Goal: Transaction & Acquisition: Download file/media

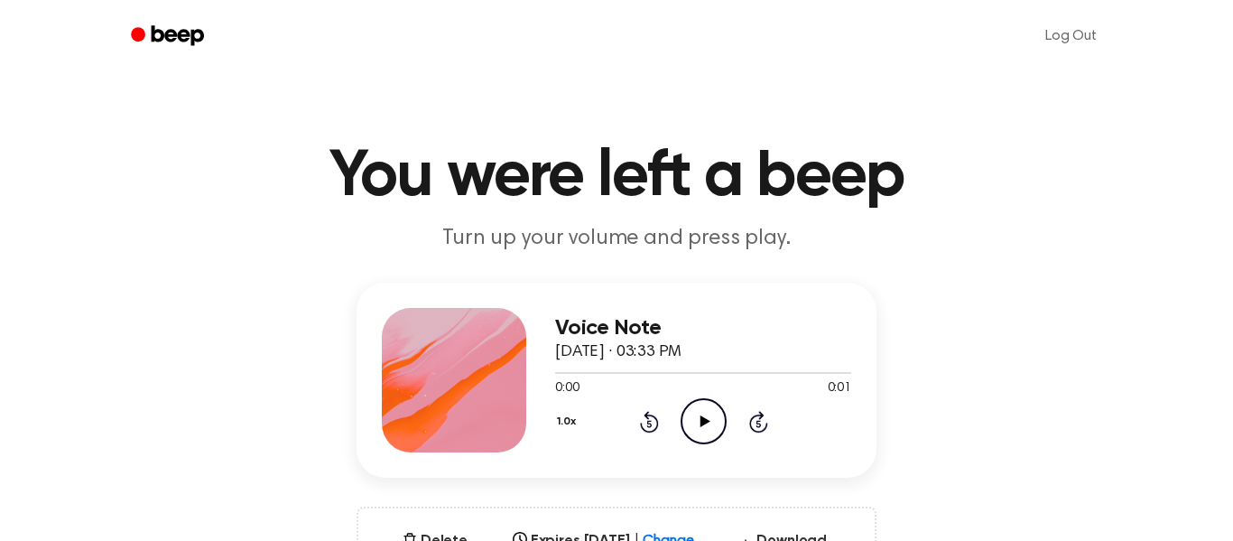
click at [699, 421] on icon "Play Audio" at bounding box center [704, 421] width 46 height 46
click at [1104, 326] on div "Voice Note September 17, 2025 · 03:33 PM 0:01 0:01 Your browser does not suppor…" at bounding box center [617, 445] width 1190 height 325
click at [716, 429] on icon "Play Audio" at bounding box center [704, 421] width 46 height 46
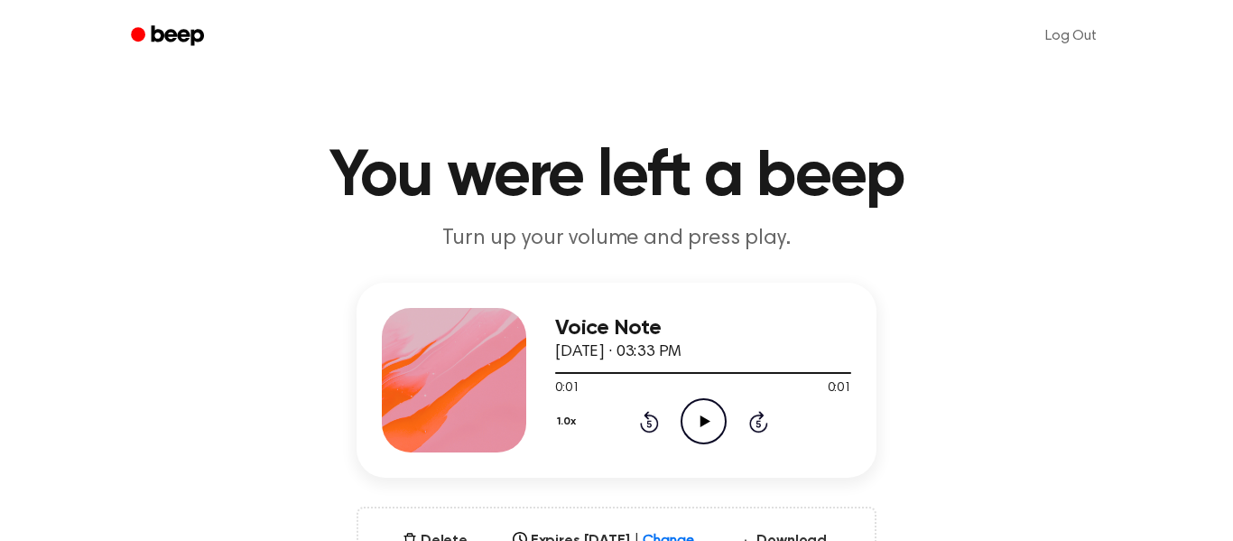
click at [909, 190] on h1 "You were left a beep" at bounding box center [616, 176] width 924 height 65
click at [427, 532] on button "Delete" at bounding box center [434, 541] width 79 height 22
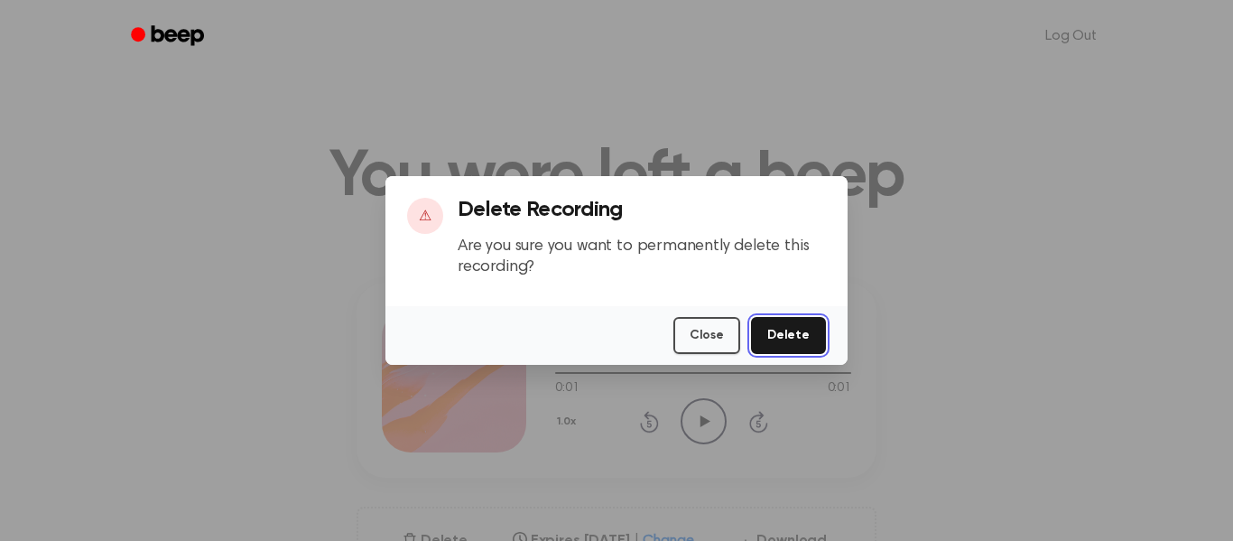
click at [772, 328] on button "Delete" at bounding box center [788, 335] width 75 height 37
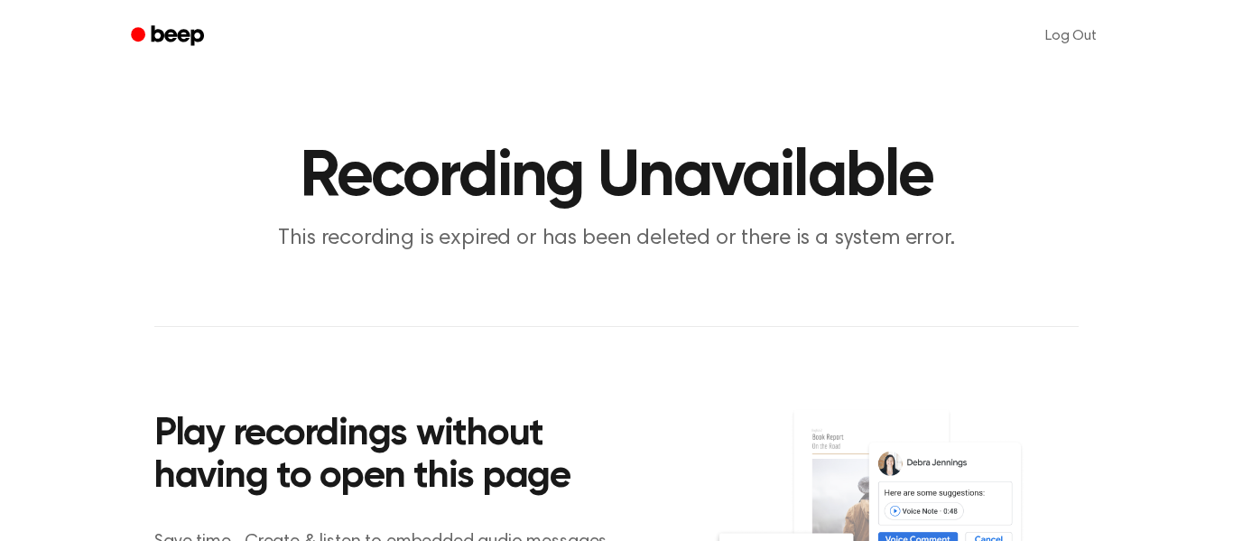
click at [803, 168] on h1 "Recording Unavailable" at bounding box center [616, 176] width 924 height 65
click at [589, 236] on p "This recording is expired or has been deleted or there is a system error." at bounding box center [616, 239] width 693 height 30
click at [499, 392] on div "Play recordings without having to open this page Save time....Create & listen t…" at bounding box center [433, 529] width 559 height 319
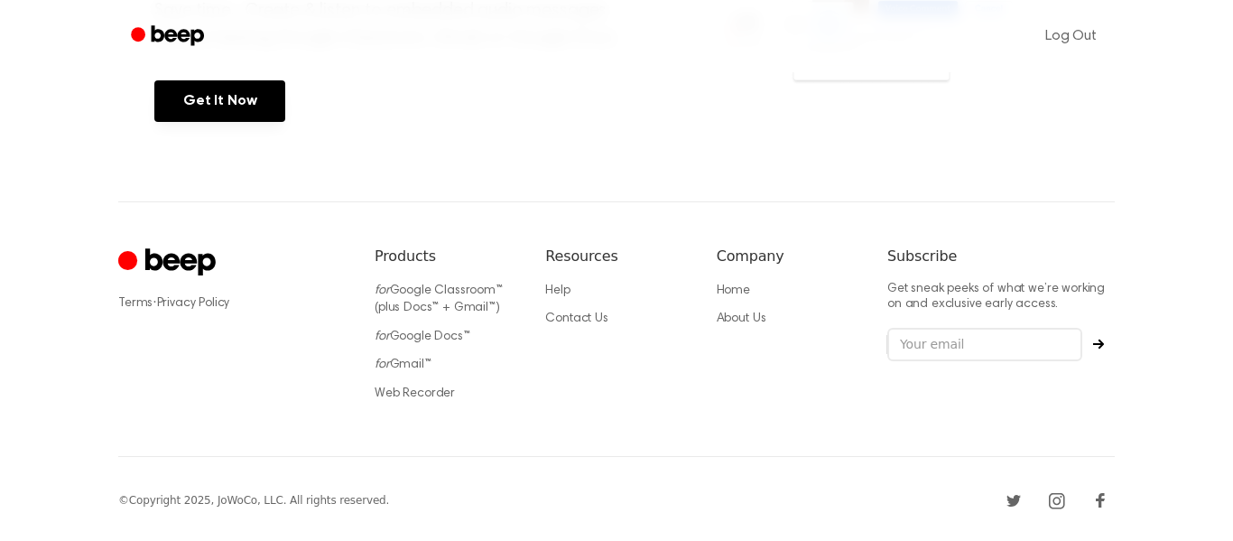
scroll to position [534, 0]
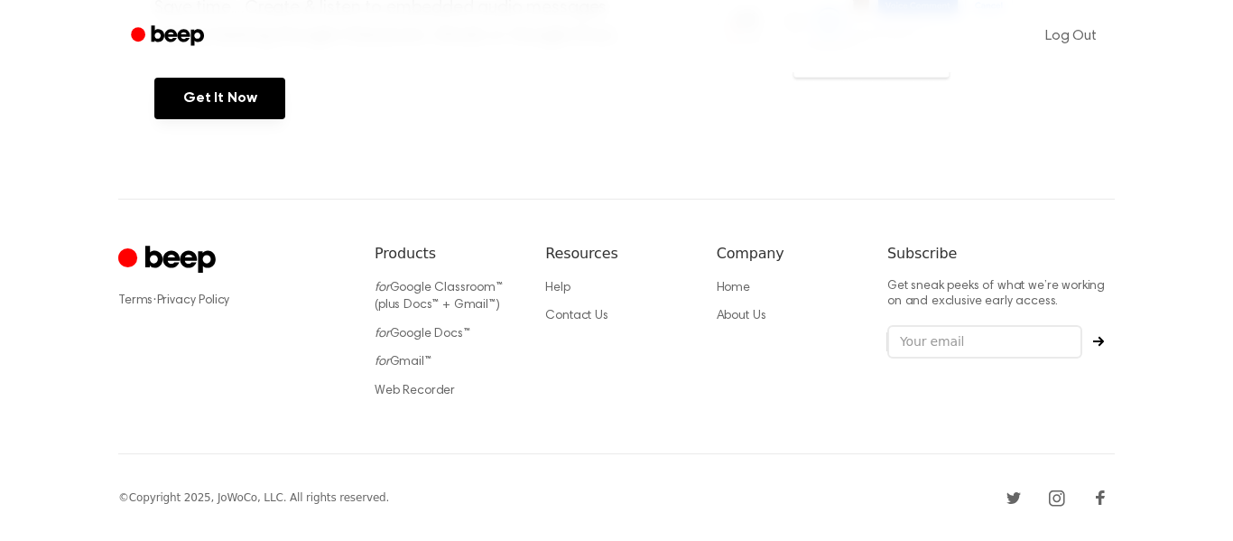
drag, startPoint x: 23, startPoint y: 248, endPoint x: 34, endPoint y: 253, distance: 11.7
click at [34, 253] on footer "Terms · Privacy Policy Products for Google Classroom™ (plus Docs™ + Gmail™) for…" at bounding box center [616, 370] width 1233 height 343
click at [119, 254] on circle "Cruip" at bounding box center [127, 256] width 19 height 19
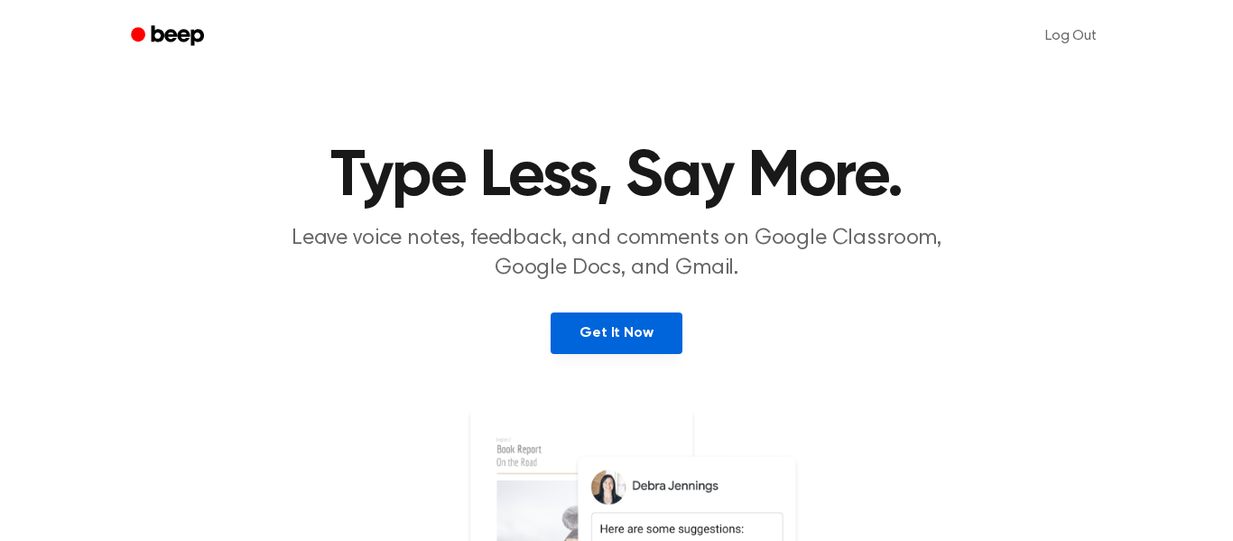
click at [614, 335] on link "Get It Now" at bounding box center [616, 333] width 131 height 42
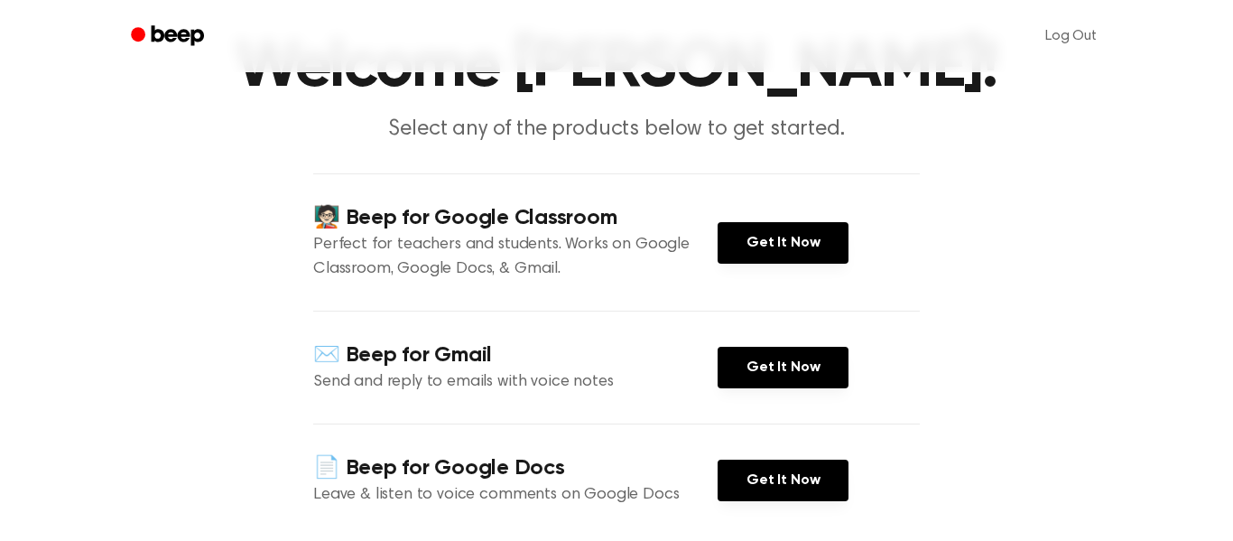
scroll to position [108, 0]
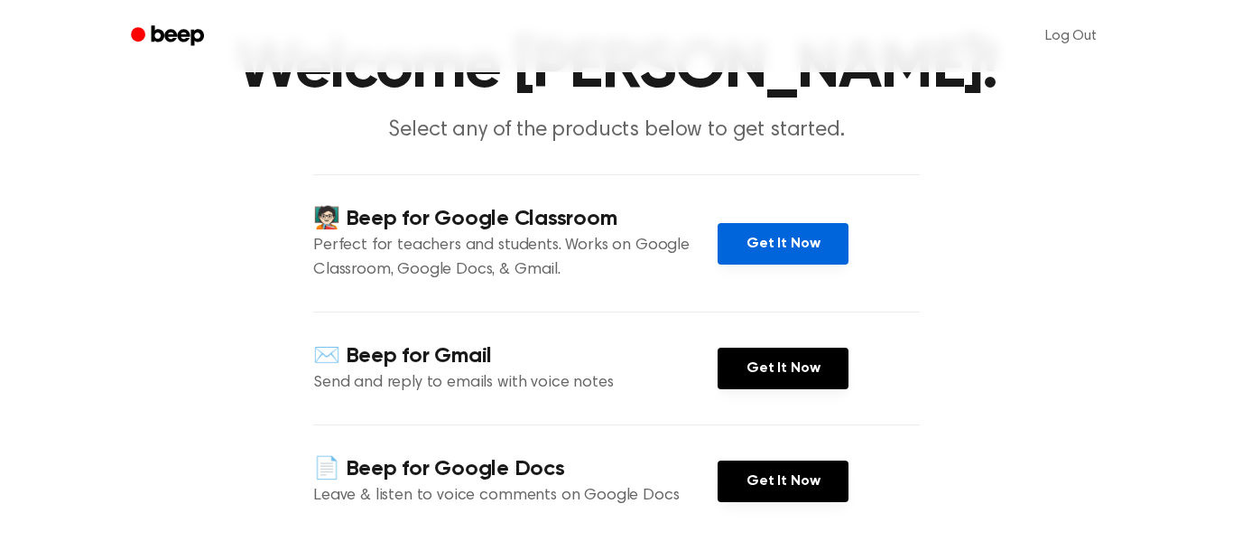
click at [781, 253] on link "Get It Now" at bounding box center [783, 244] width 131 height 42
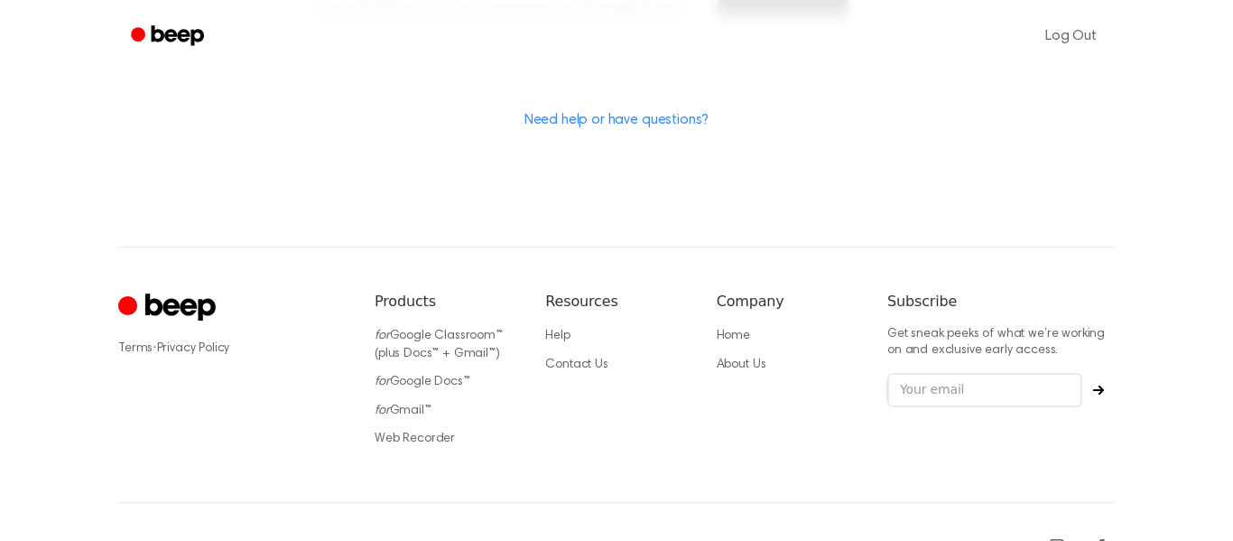
scroll to position [614, 0]
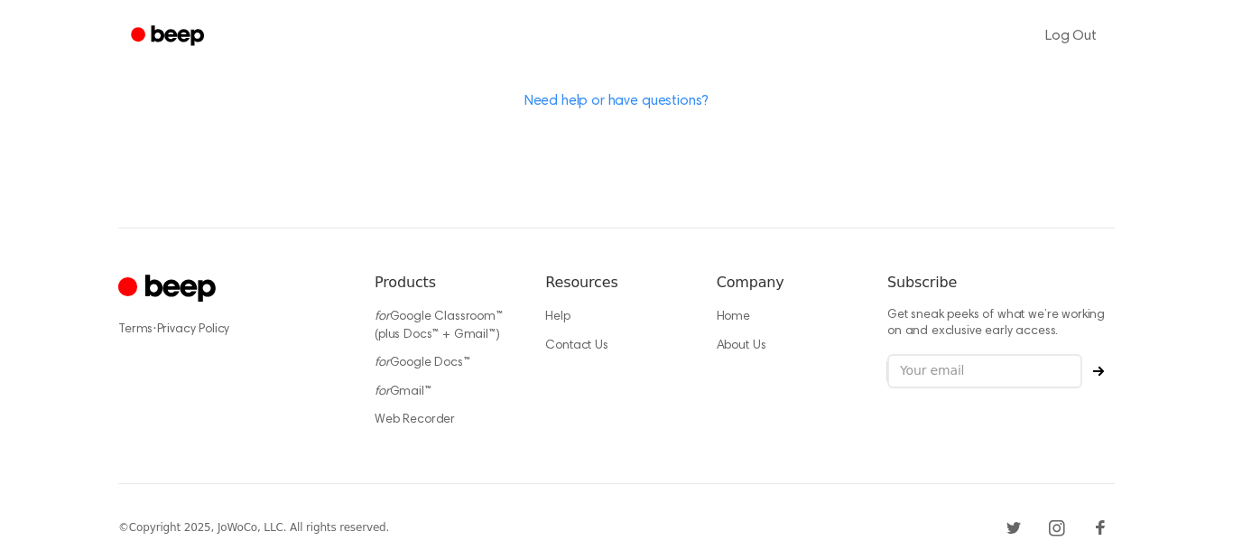
click at [172, 300] on icon "Cruip" at bounding box center [169, 289] width 102 height 35
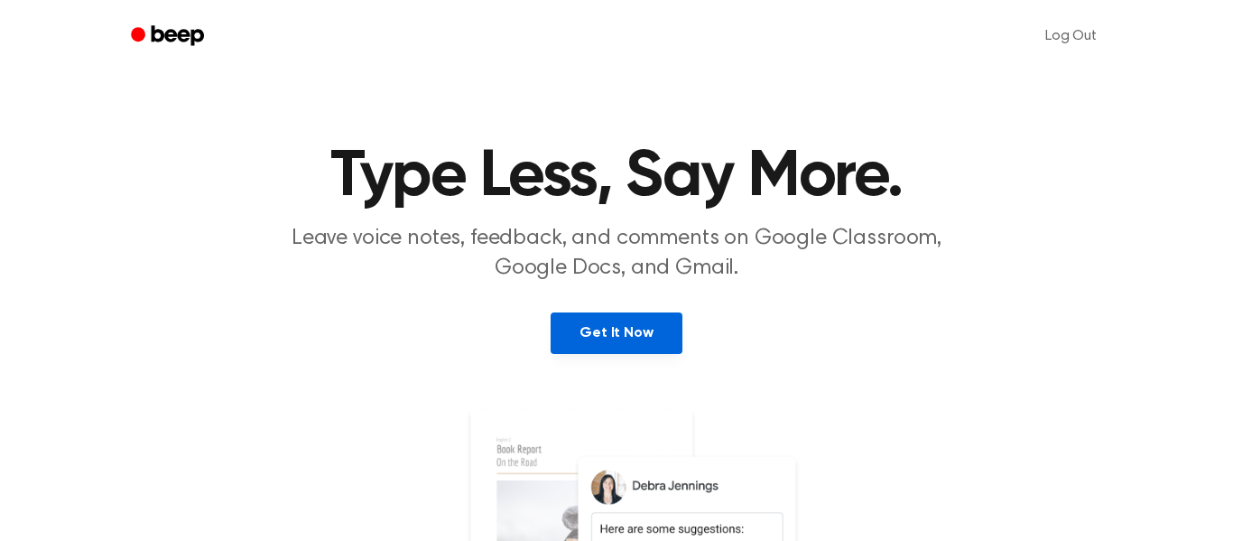
click at [611, 344] on link "Get It Now" at bounding box center [616, 333] width 131 height 42
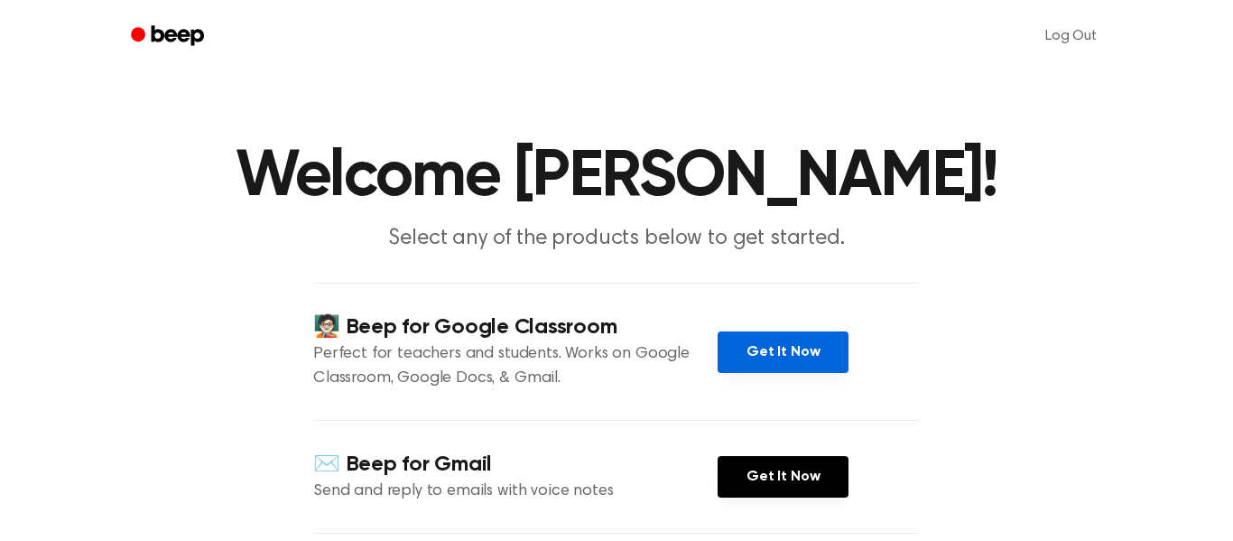
click at [803, 350] on link "Get It Now" at bounding box center [783, 352] width 131 height 42
click at [473, 103] on main "Welcome Leonora Gjokaj! Select any of the products below to get started. 🧑🏻‍🏫 B…" at bounding box center [616, 420] width 1233 height 841
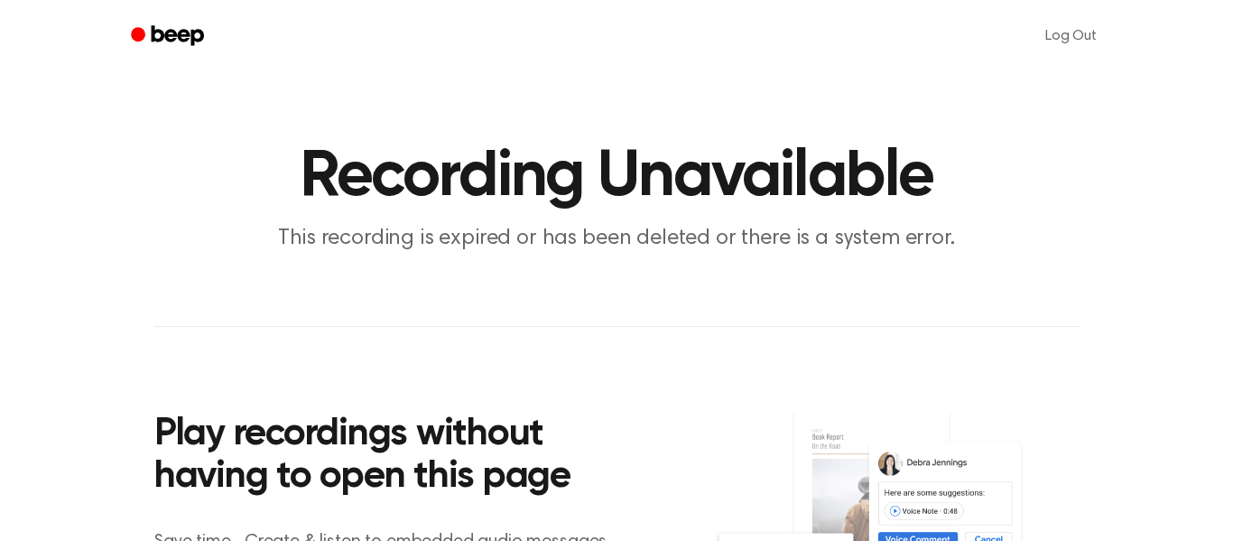
click at [652, 196] on h1 "Recording Unavailable" at bounding box center [616, 176] width 924 height 65
click at [562, 235] on p "This recording is expired or has been deleted or there is a system error." at bounding box center [616, 239] width 693 height 30
click at [880, 195] on h1 "Recording Unavailable" at bounding box center [616, 176] width 924 height 65
click at [903, 252] on p "This recording is expired or has been deleted or there is a system error." at bounding box center [616, 239] width 693 height 30
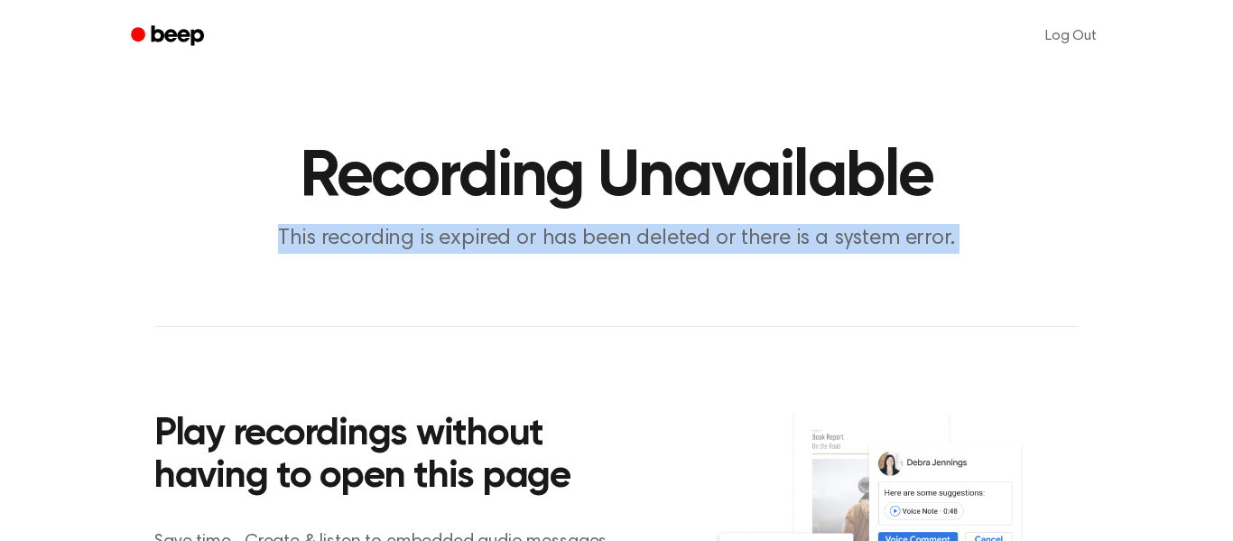
click at [903, 252] on p "This recording is expired or has been deleted or there is a system error." at bounding box center [616, 239] width 693 height 30
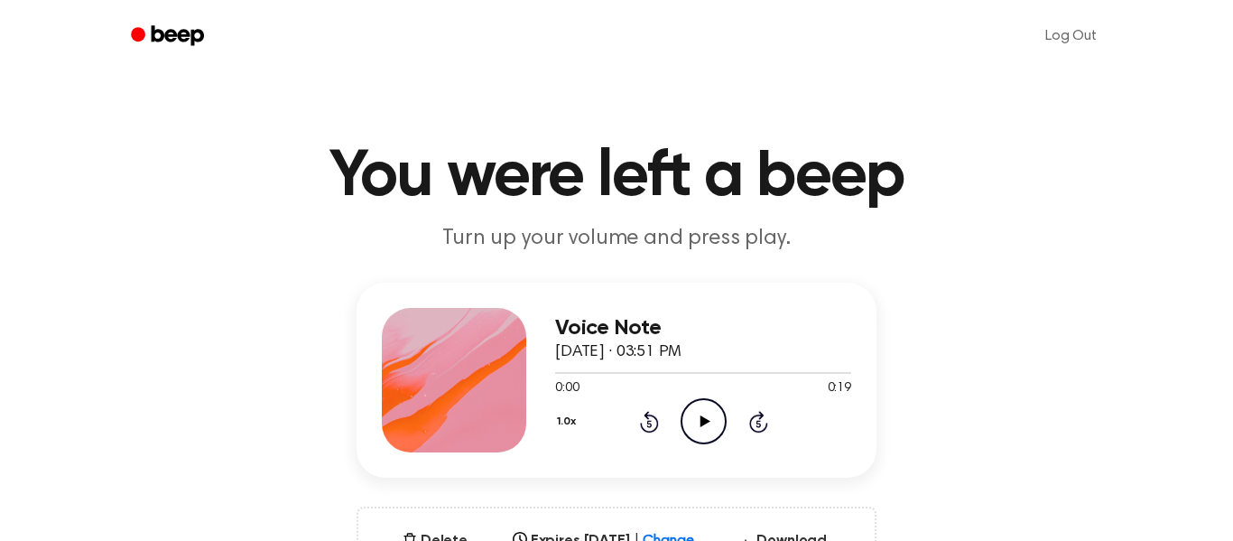
click at [687, 429] on icon "Play Audio" at bounding box center [704, 421] width 46 height 46
click at [687, 429] on icon "Pause Audio" at bounding box center [704, 421] width 46 height 46
click at [687, 429] on icon "Play Audio" at bounding box center [704, 421] width 46 height 46
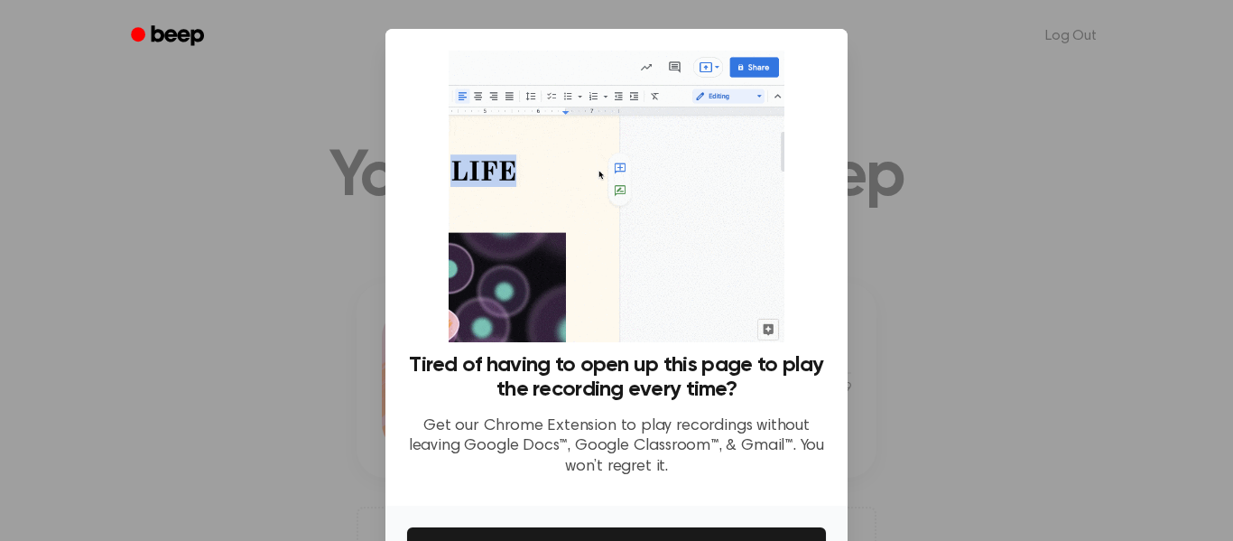
click at [828, 376] on div "Tired of having to open up this page to play the recording every time? Get our …" at bounding box center [616, 267] width 462 height 477
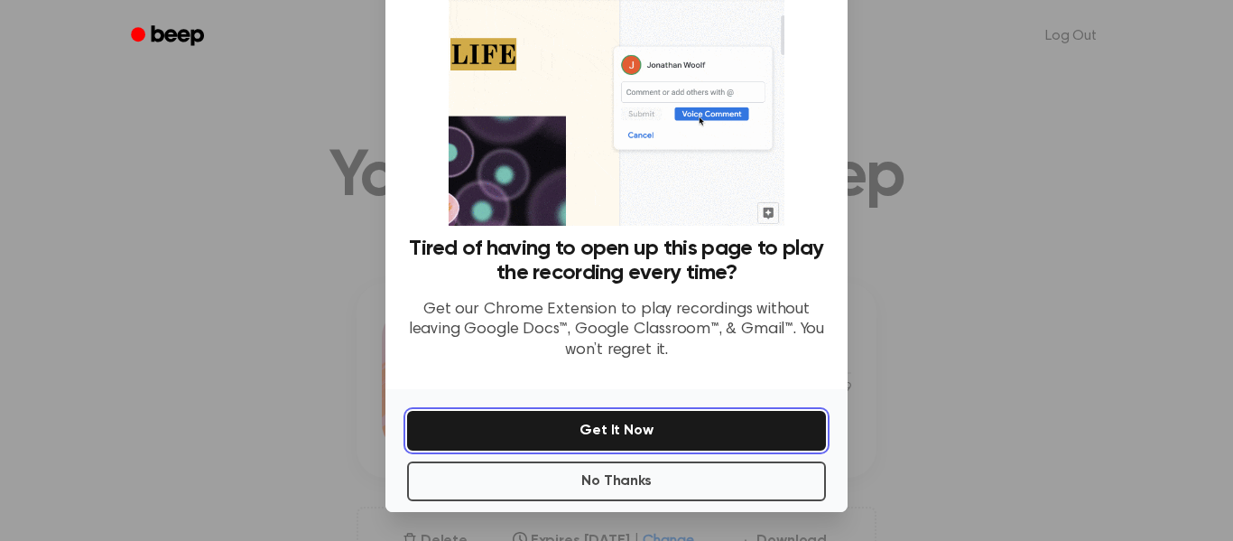
click at [792, 423] on button "Get It Now" at bounding box center [616, 431] width 419 height 40
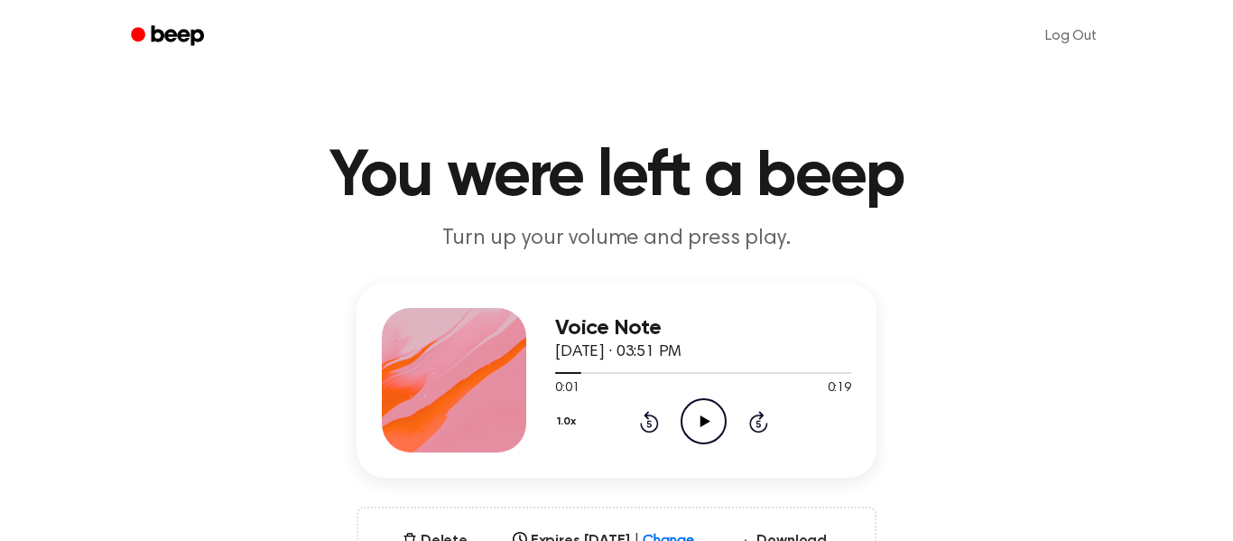
click at [705, 430] on icon "Play Audio" at bounding box center [704, 421] width 46 height 46
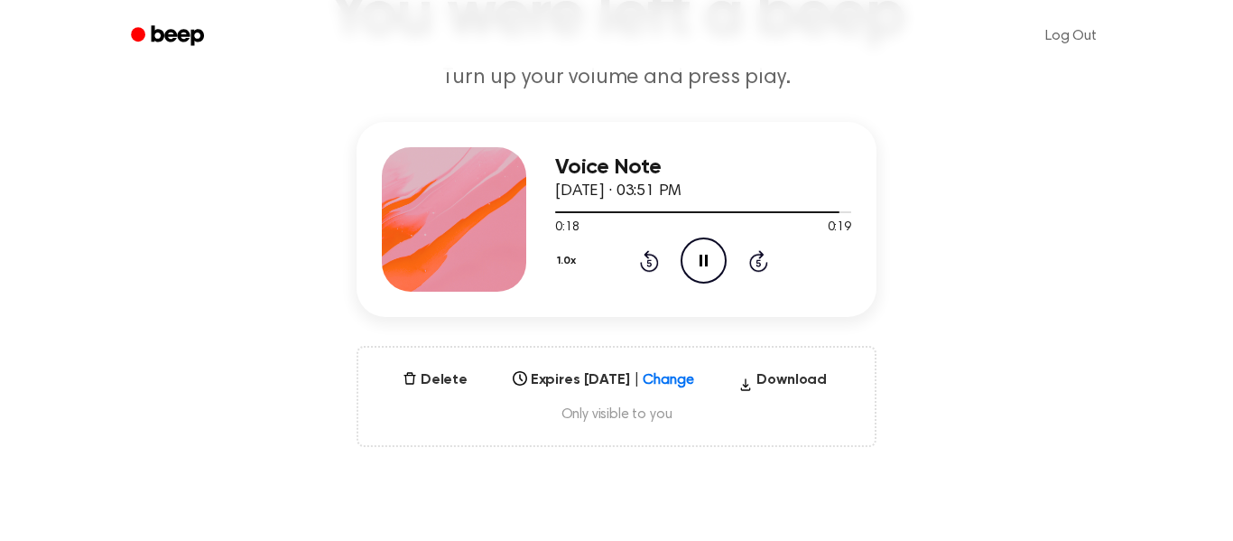
scroll to position [162, 0]
click at [450, 381] on button "Delete" at bounding box center [434, 379] width 79 height 22
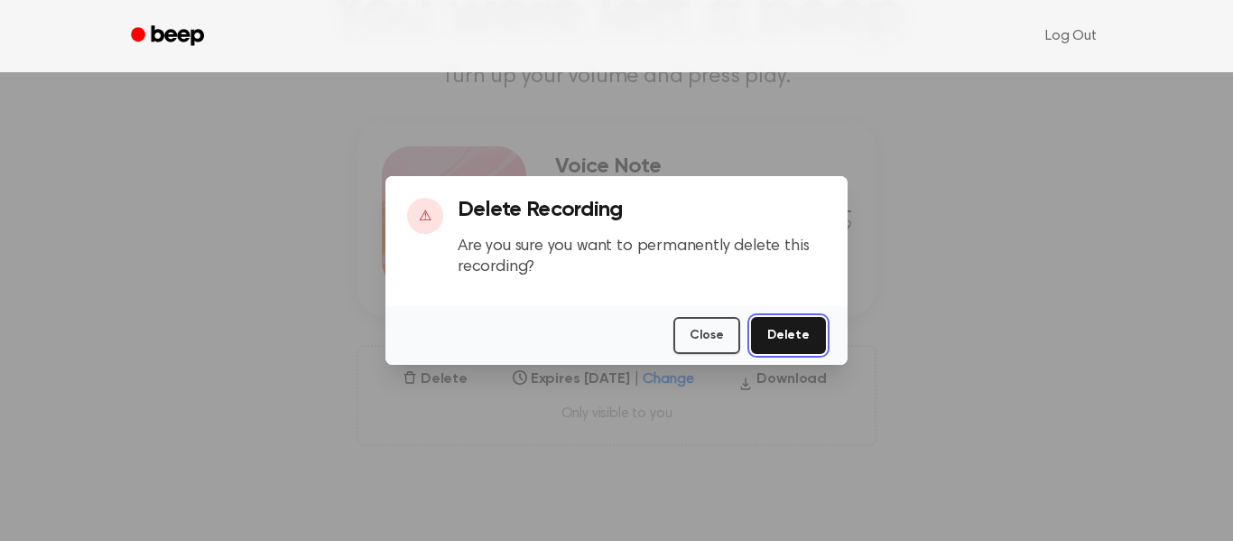
click at [771, 338] on button "Delete" at bounding box center [788, 335] width 75 height 37
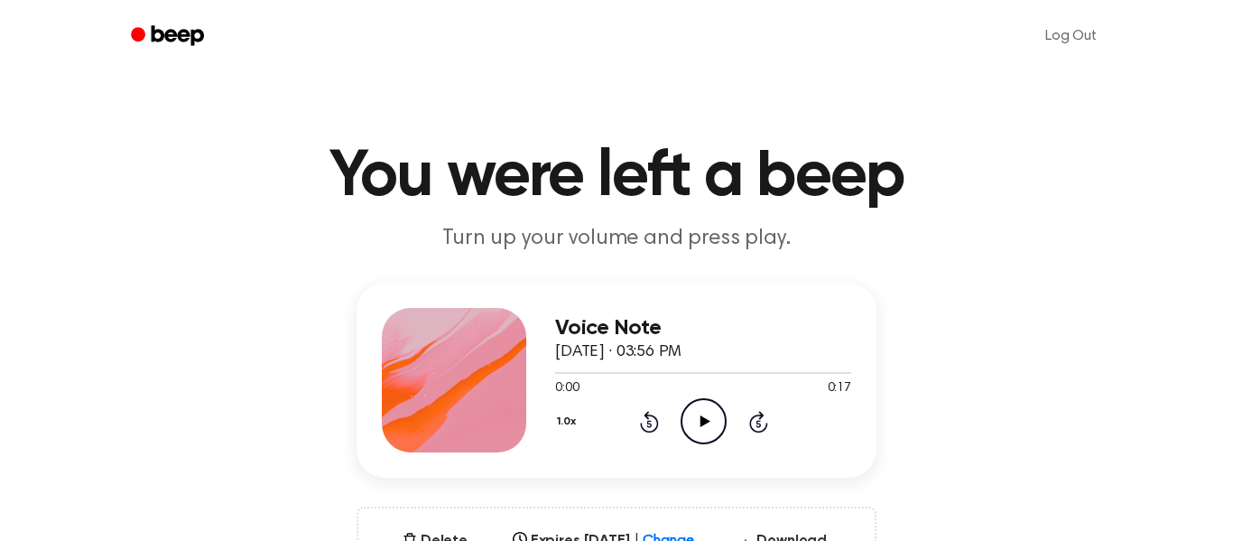
click at [701, 437] on icon "Play Audio" at bounding box center [704, 421] width 46 height 46
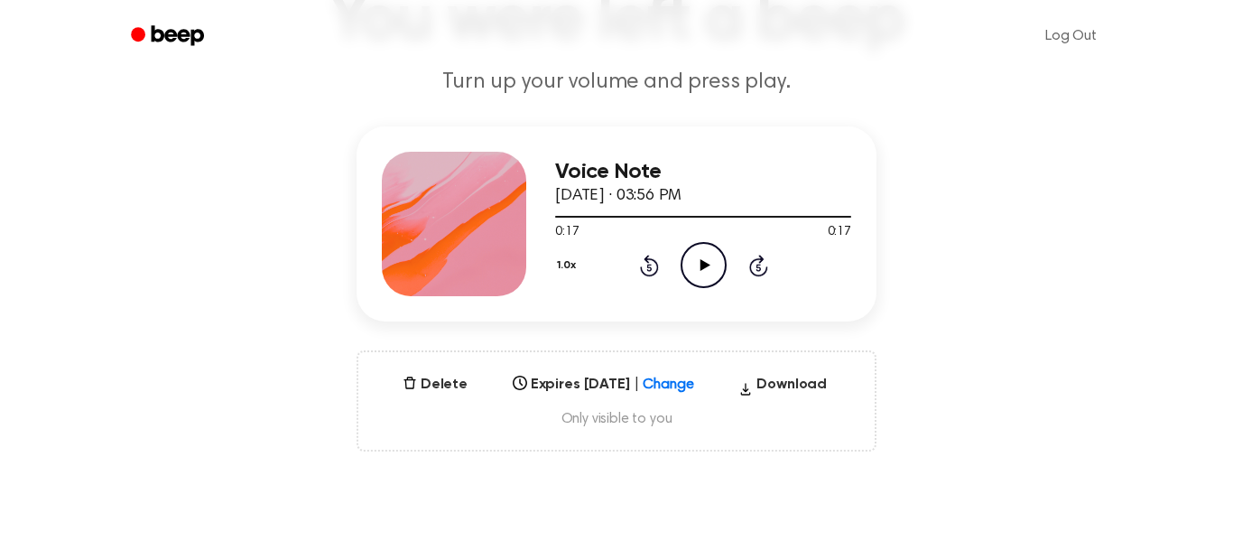
scroll to position [231, 0]
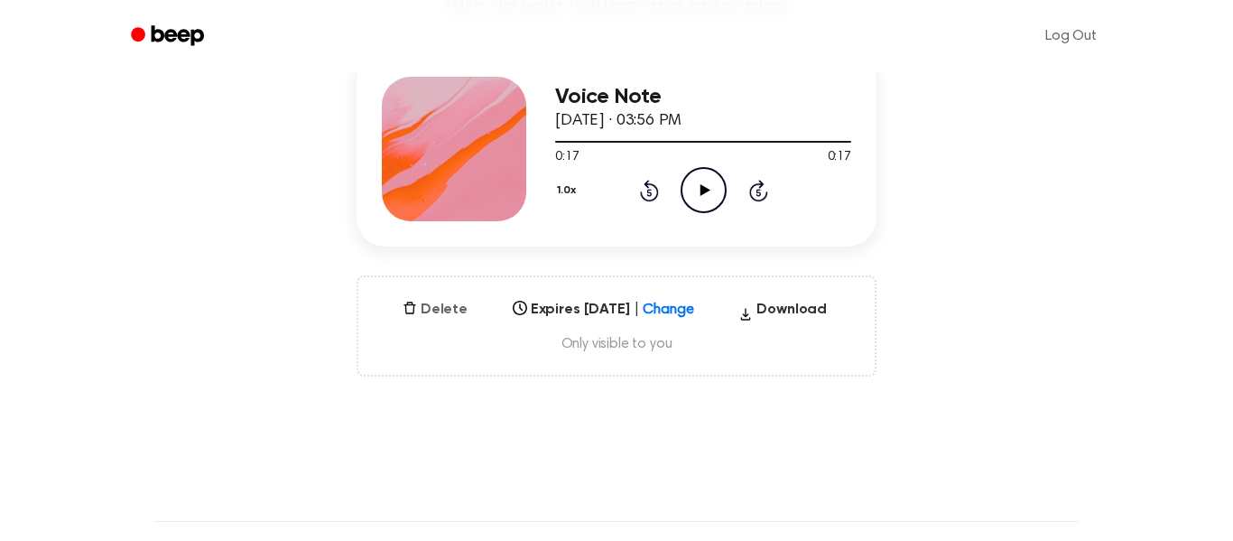
click at [414, 311] on button "Delete" at bounding box center [434, 310] width 79 height 22
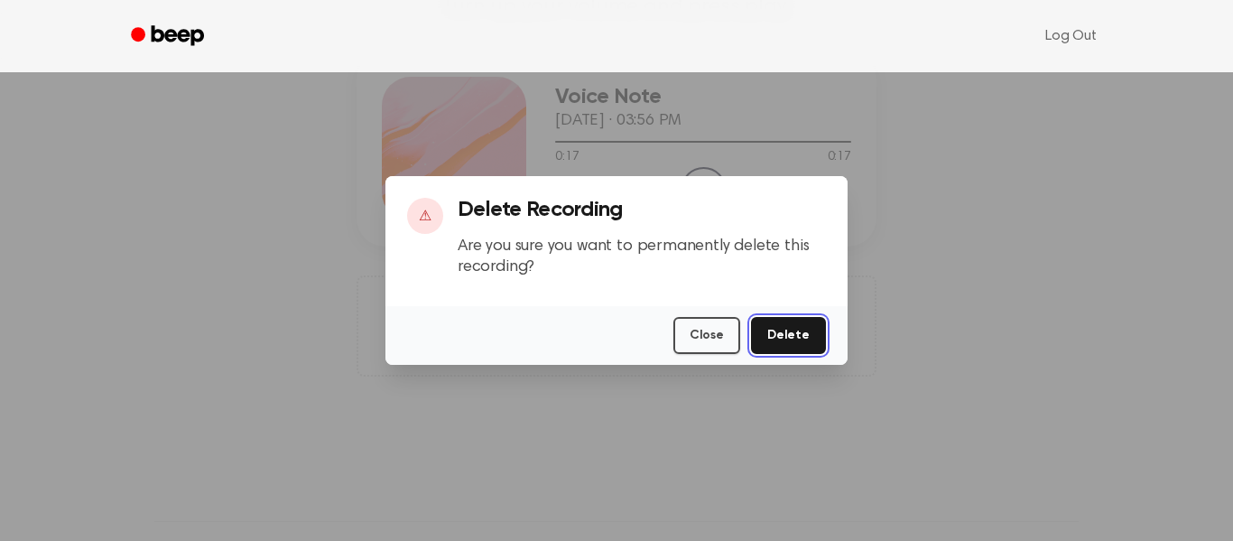
click at [786, 334] on button "Delete" at bounding box center [788, 335] width 75 height 37
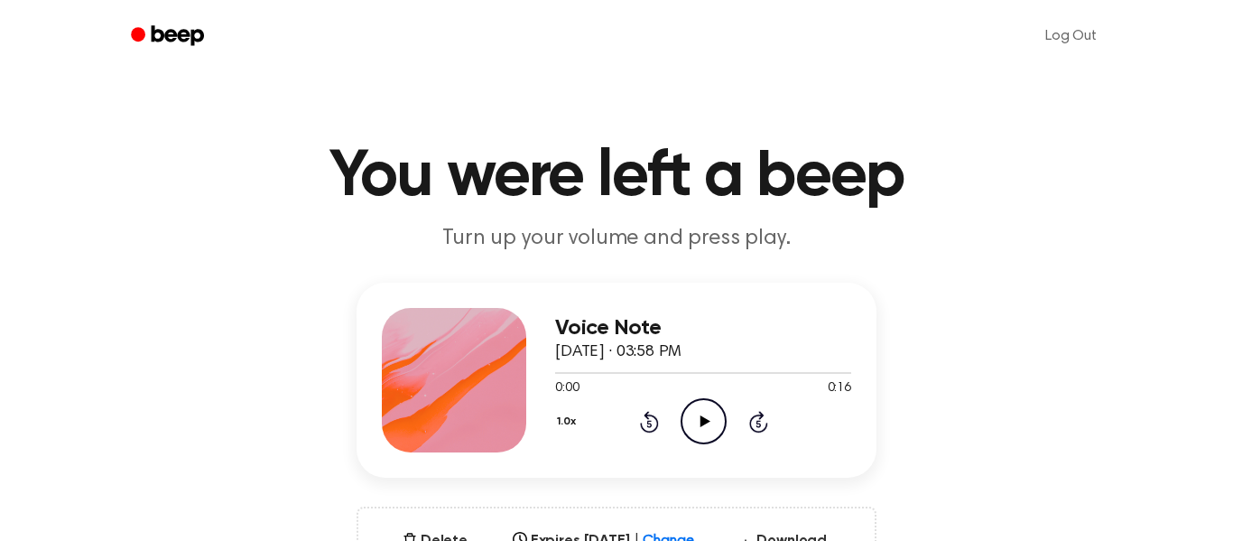
click at [701, 420] on icon at bounding box center [705, 421] width 10 height 12
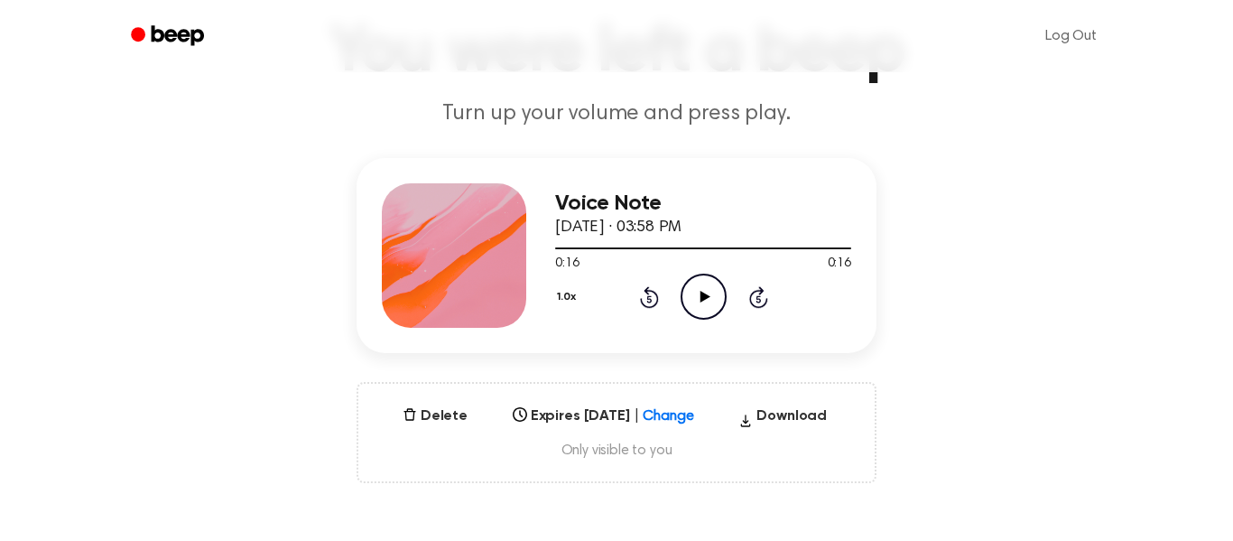
scroll to position [175, 0]
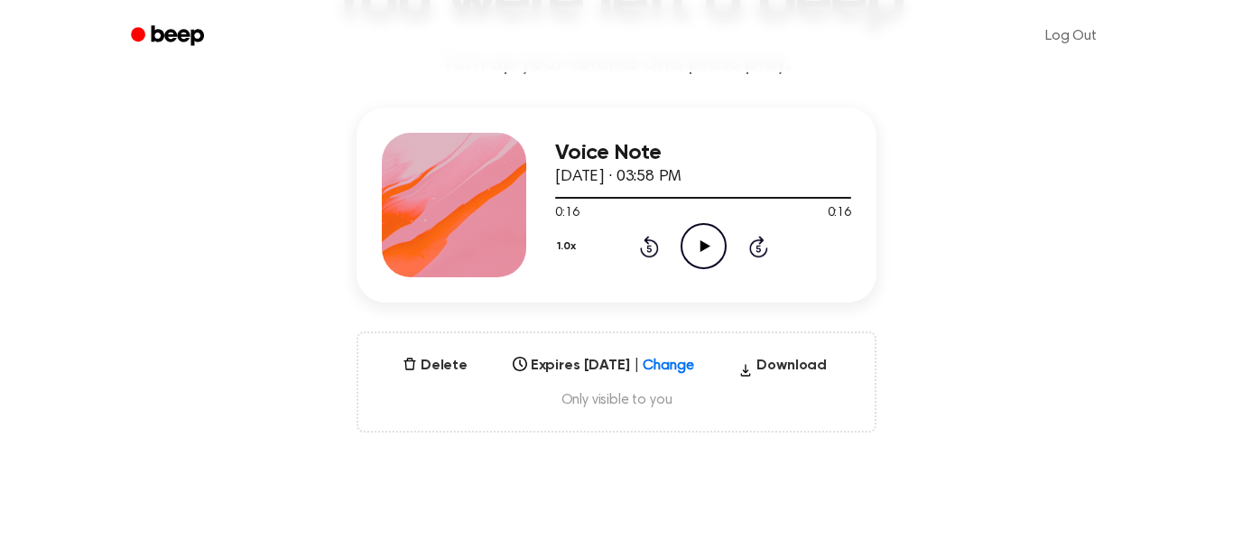
click at [393, 350] on div "Delete Expires [DATE] | Change Select... Download Only visible to you" at bounding box center [617, 381] width 520 height 101
click at [404, 364] on icon "button" at bounding box center [410, 364] width 14 height 14
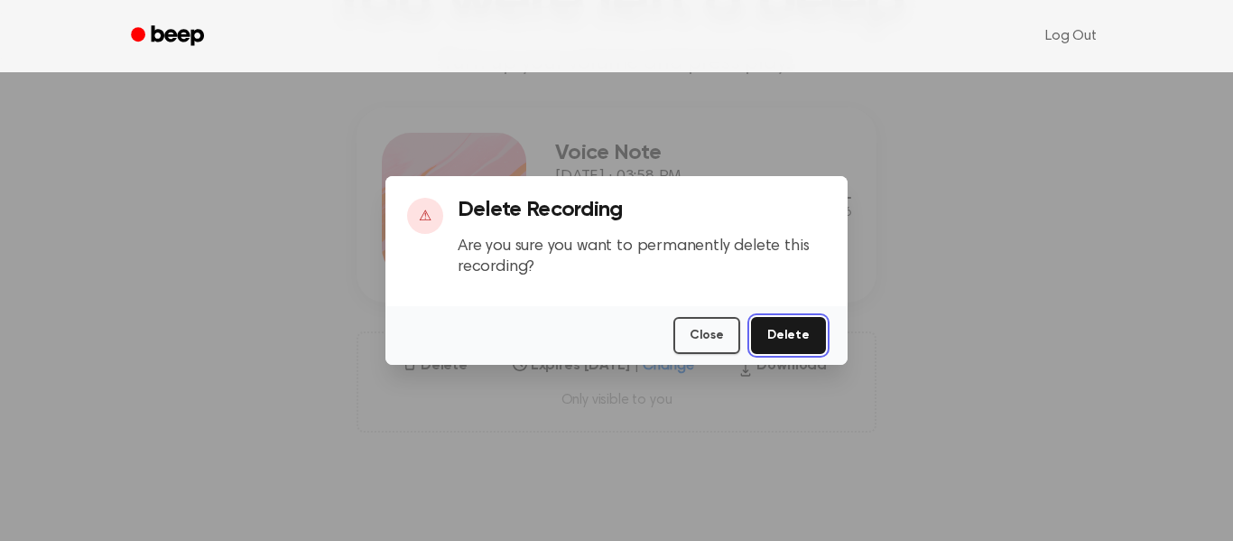
click at [792, 339] on button "Delete" at bounding box center [788, 335] width 75 height 37
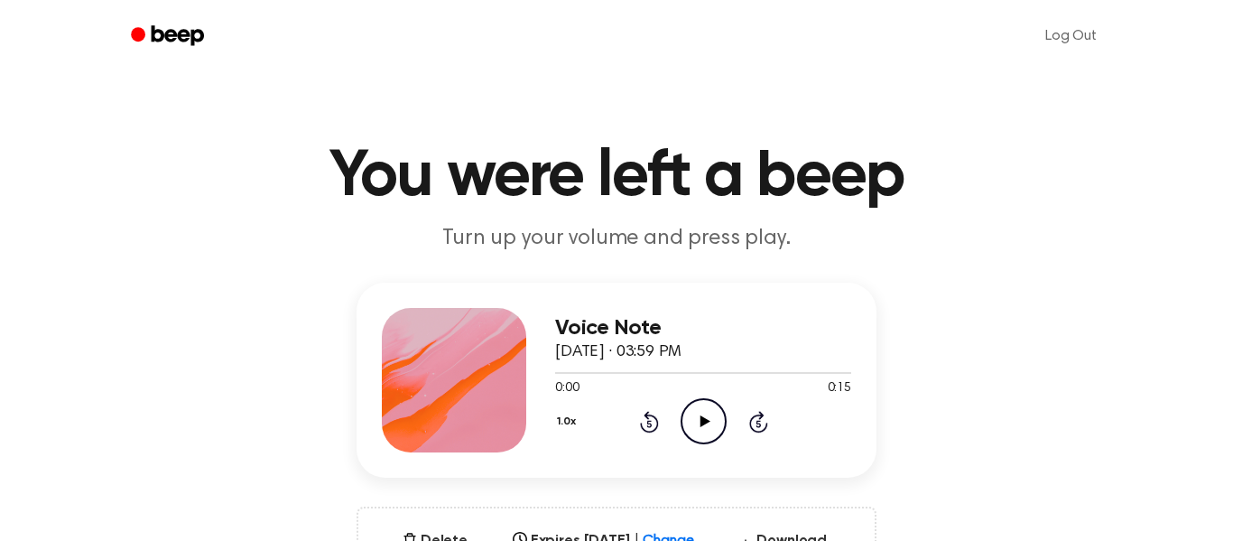
click at [711, 441] on icon "Play Audio" at bounding box center [704, 421] width 46 height 46
click at [708, 434] on icon "Play Audio" at bounding box center [704, 421] width 46 height 46
click at [914, 198] on h1 "You were left a beep" at bounding box center [616, 176] width 924 height 65
click at [961, 407] on div "Voice Note [DATE] · 03:59 PM 0:15 0:15 Your browser does not support the [objec…" at bounding box center [617, 445] width 1190 height 325
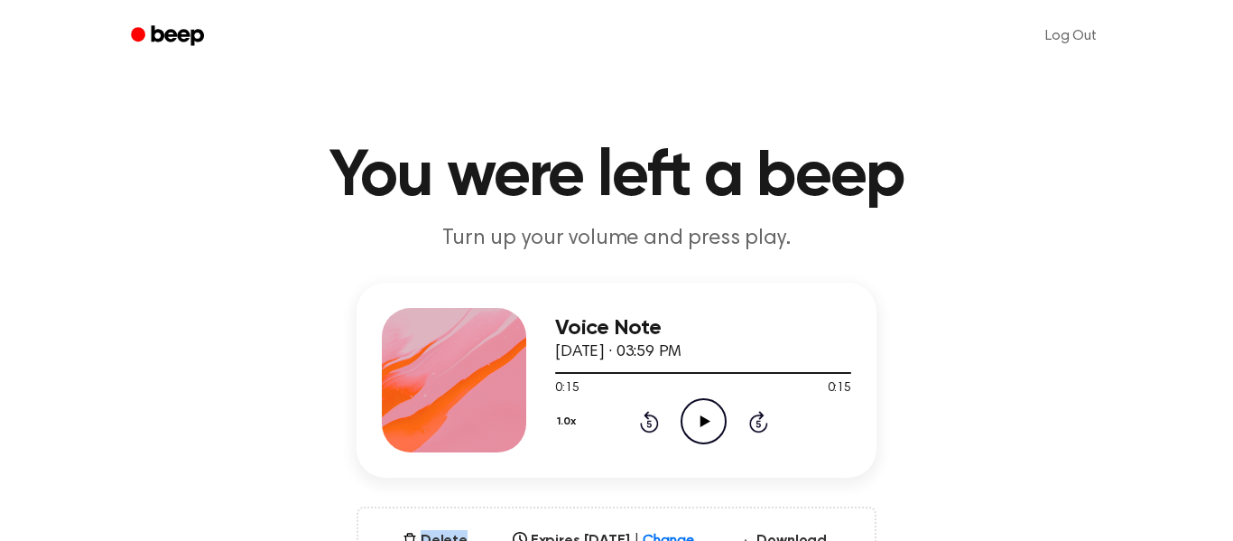
click at [961, 407] on div "Voice Note [DATE] · 03:59 PM 0:15 0:15 Your browser does not support the [objec…" at bounding box center [617, 445] width 1190 height 325
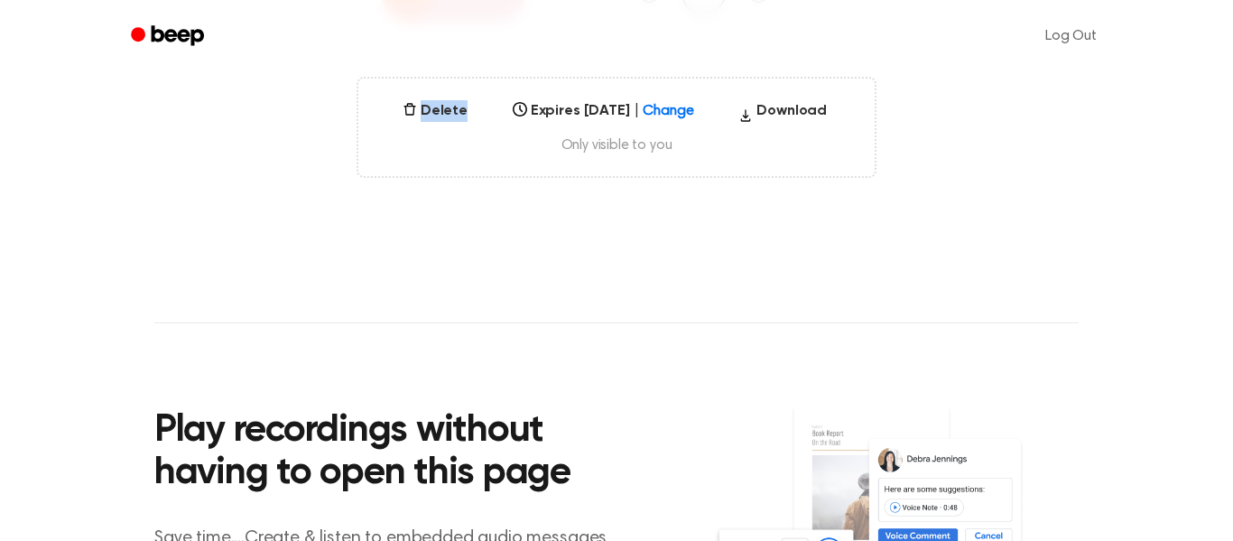
scroll to position [434, 0]
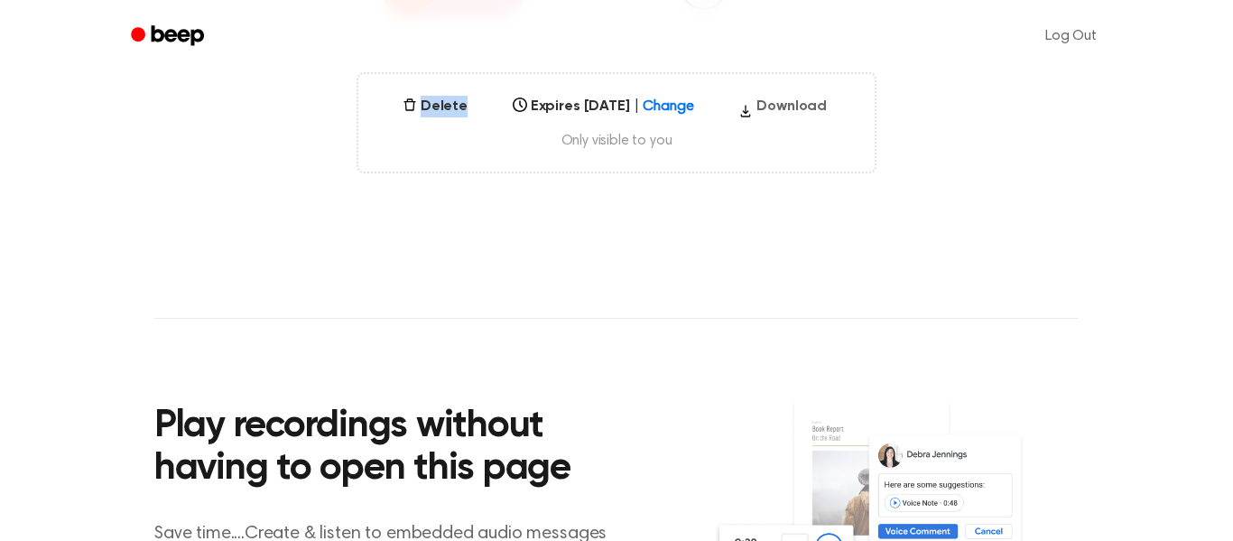
click at [810, 105] on button "Download" at bounding box center [782, 110] width 103 height 29
click at [945, 117] on div "Voice Note [DATE] · 03:59 PM 0:15 0:15 Your browser does not support the [objec…" at bounding box center [617, 10] width 1190 height 325
